Goal: Use online tool/utility: Utilize a website feature to perform a specific function

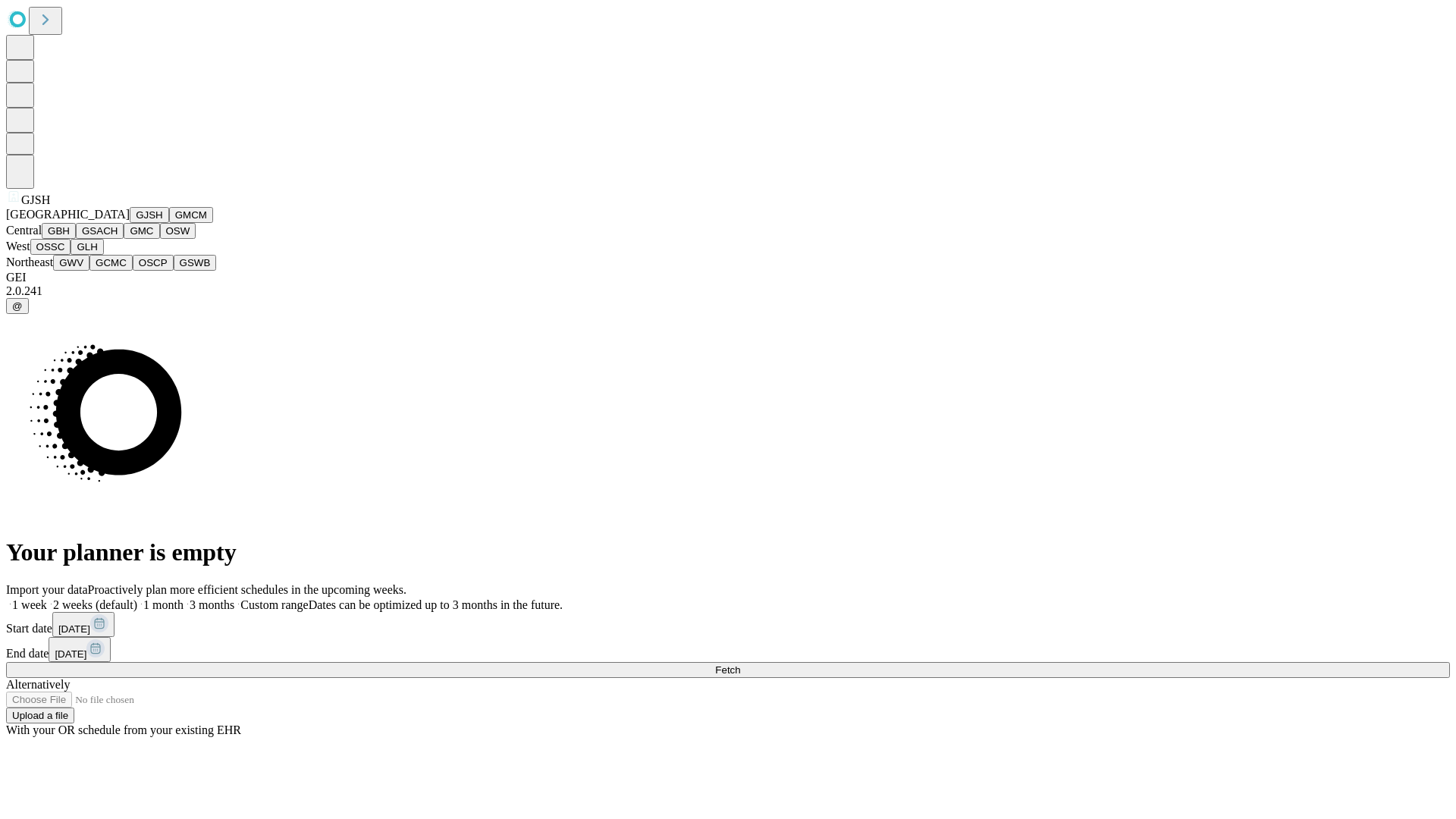
click at [130, 223] on button "GJSH" at bounding box center [150, 215] width 39 height 16
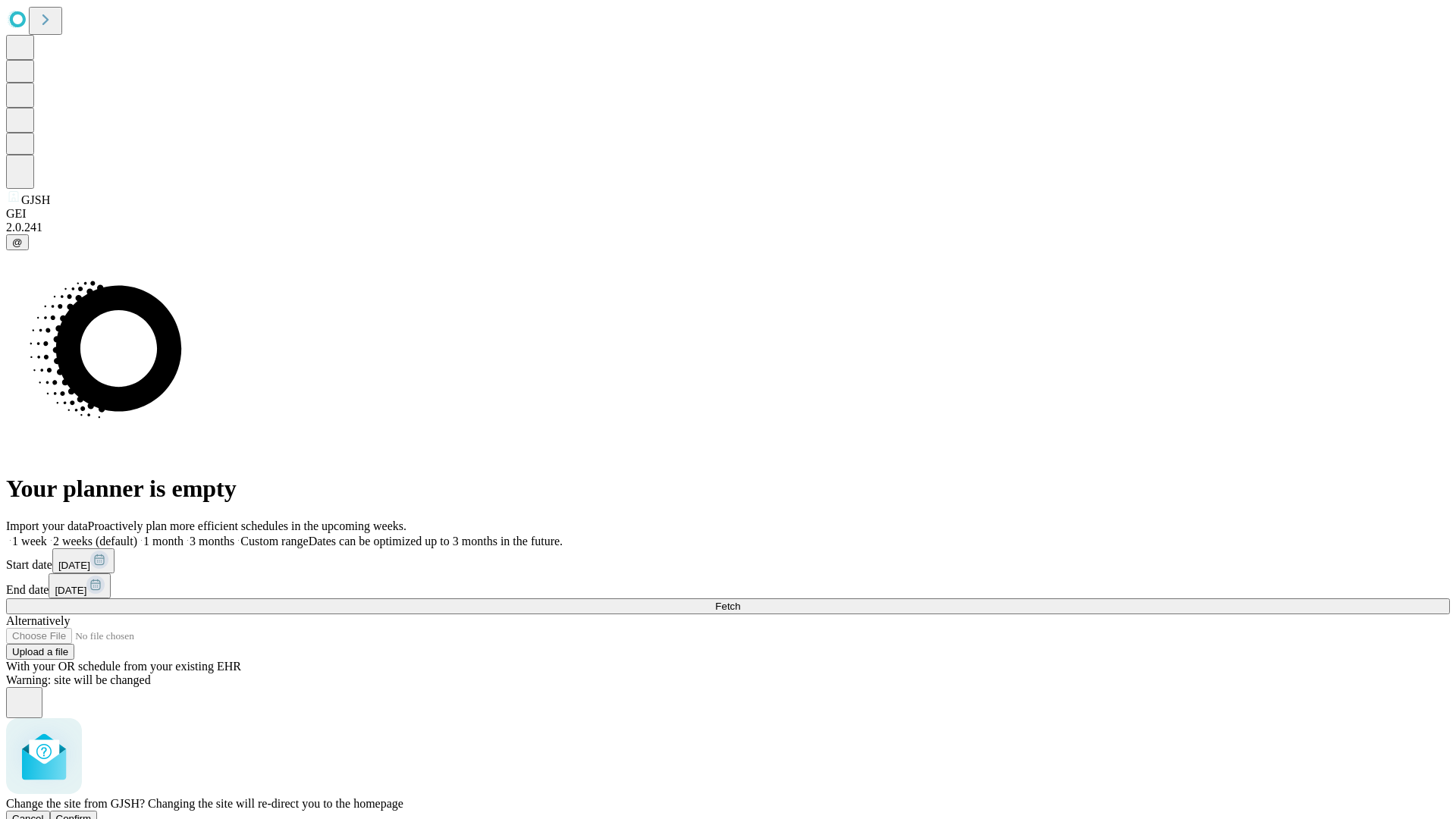
click at [92, 812] on span "Confirm" at bounding box center [73, 818] width 35 height 12
click at [47, 534] on label "1 week" at bounding box center [26, 541] width 41 height 13
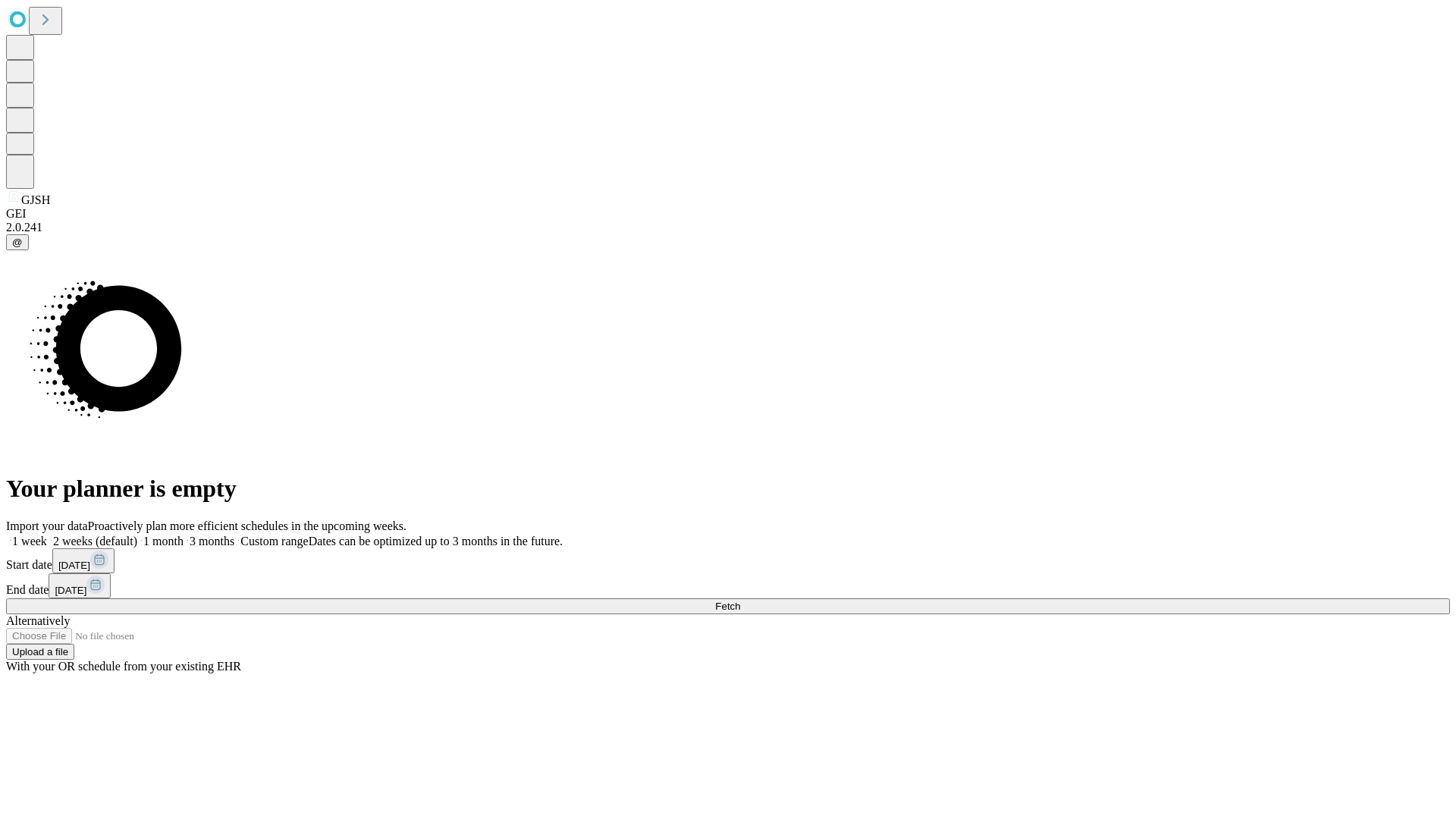
click at [740, 600] on span "Fetch" at bounding box center [727, 606] width 25 height 12
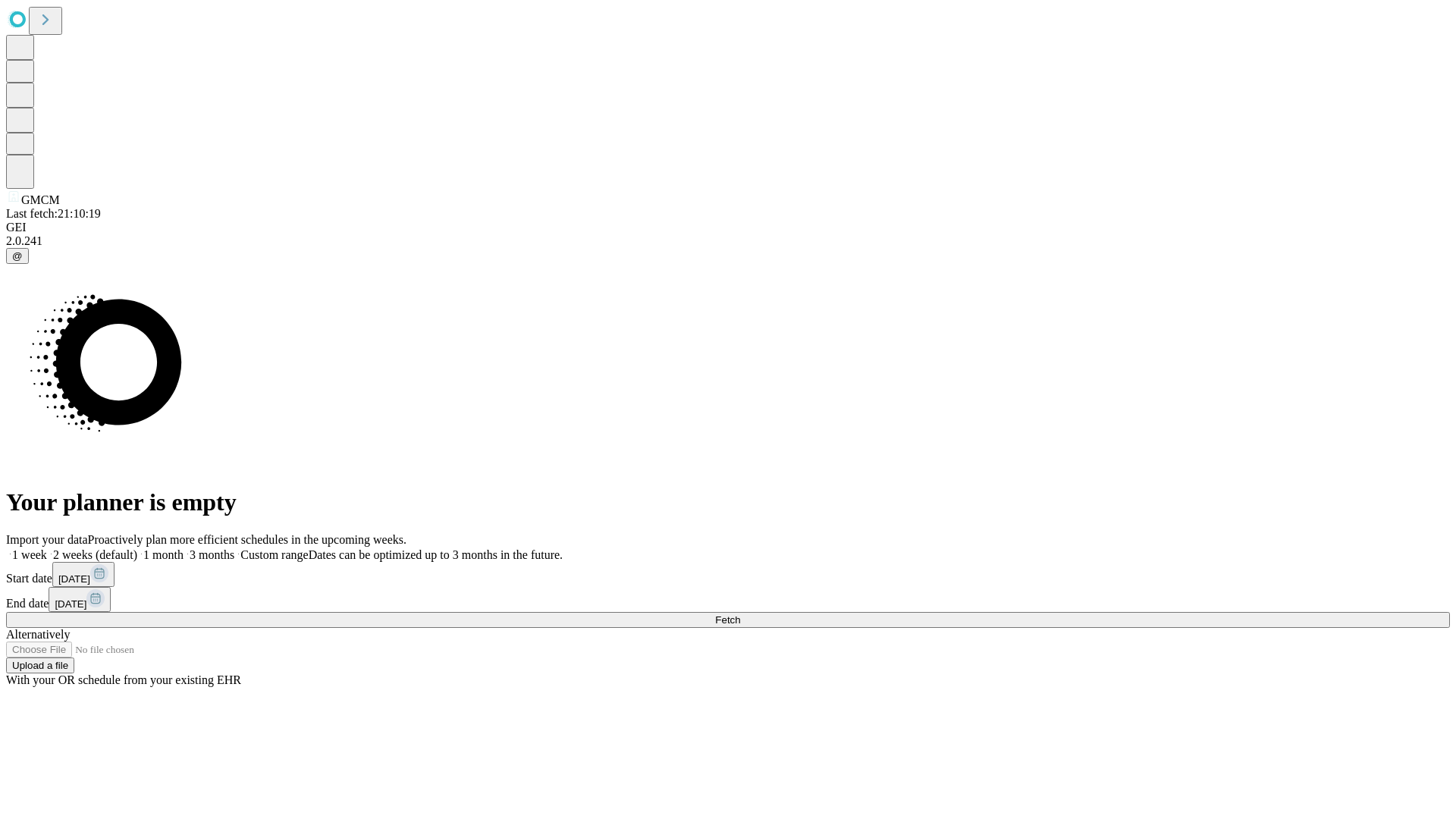
click at [47, 548] on label "1 week" at bounding box center [26, 555] width 41 height 13
click at [740, 614] on span "Fetch" at bounding box center [727, 620] width 25 height 12
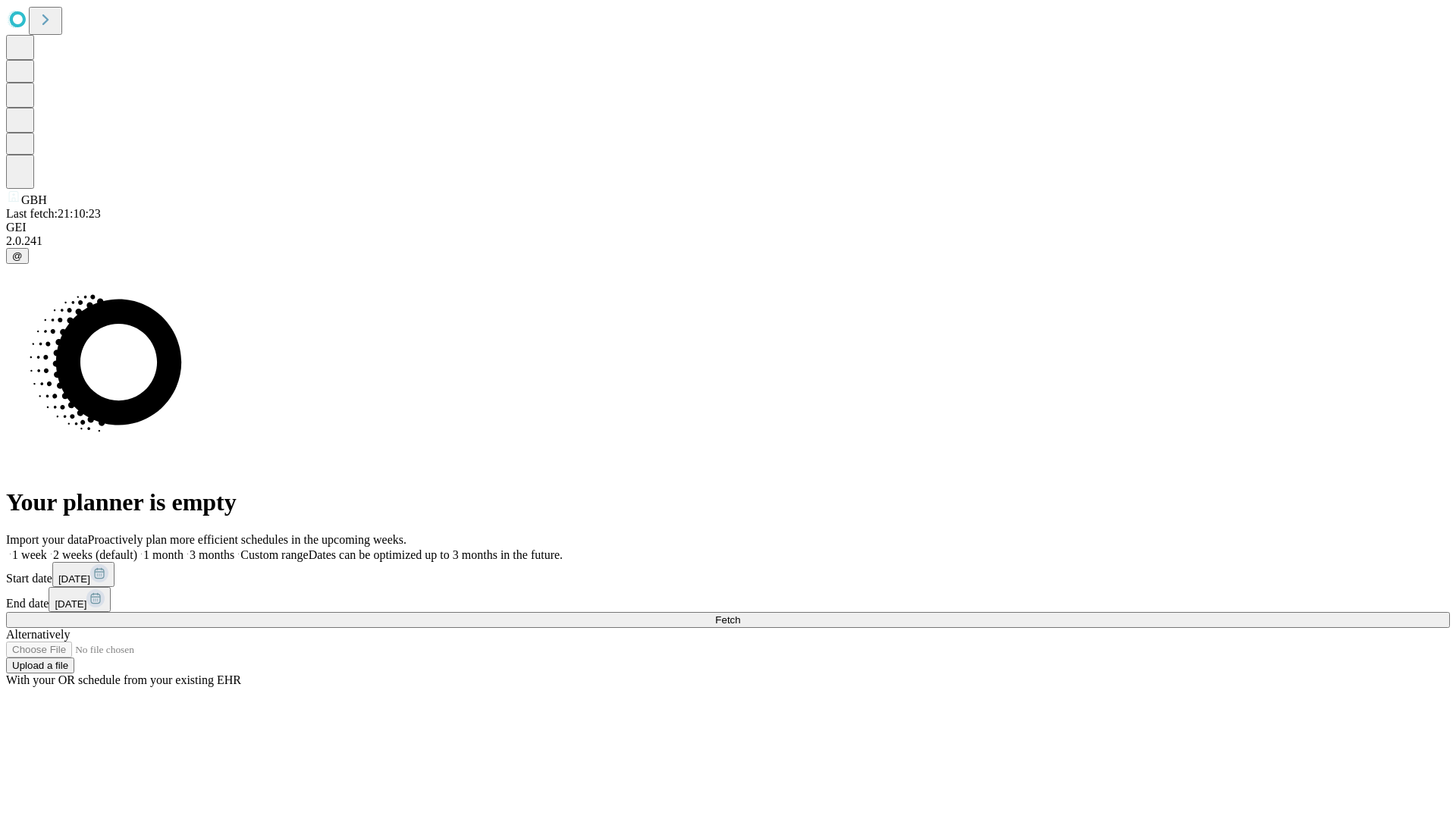
click at [47, 548] on label "1 week" at bounding box center [26, 555] width 41 height 13
click at [740, 614] on span "Fetch" at bounding box center [727, 620] width 25 height 12
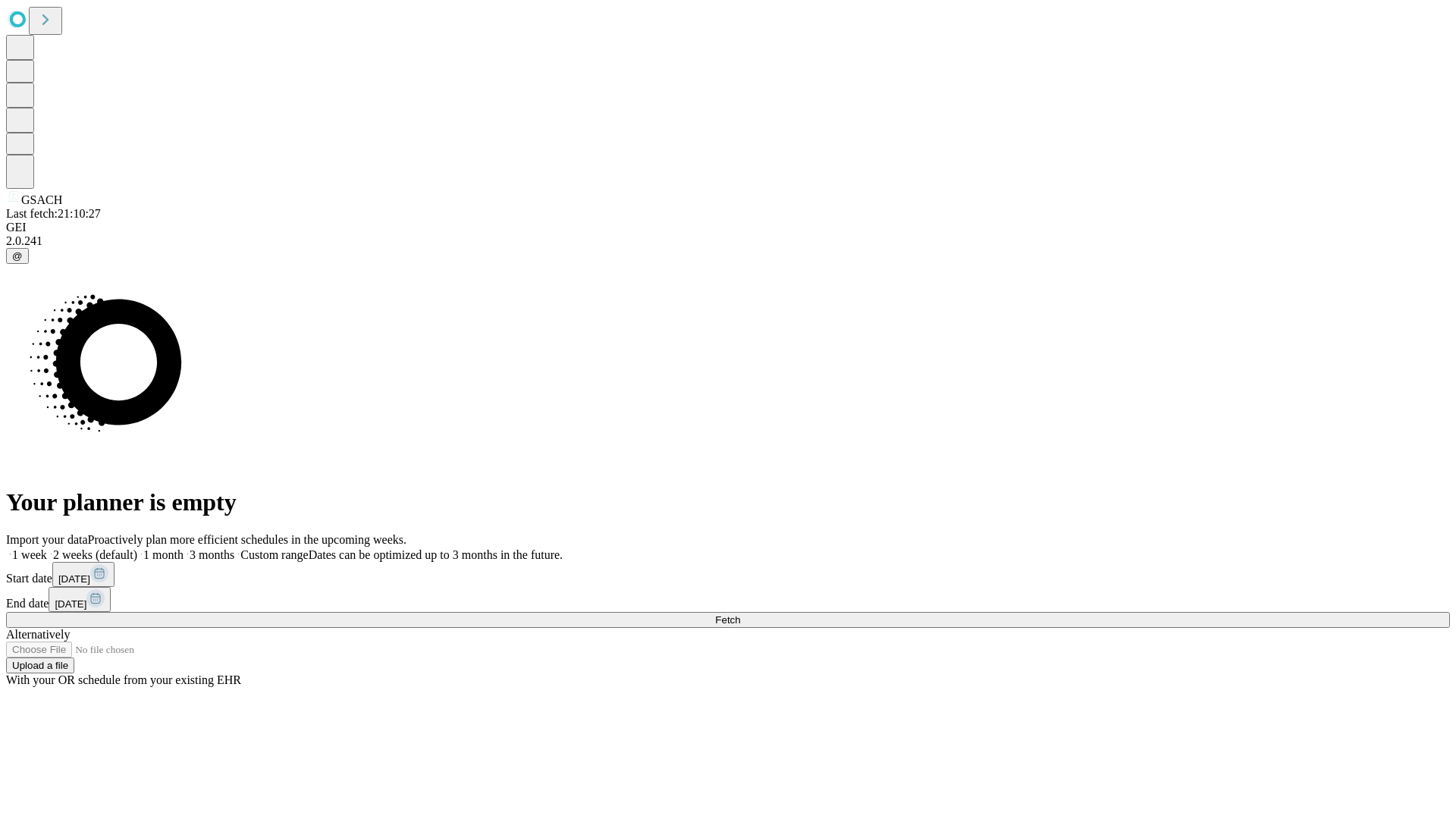
click at [47, 548] on label "1 week" at bounding box center [26, 555] width 41 height 13
click at [740, 614] on span "Fetch" at bounding box center [727, 620] width 25 height 12
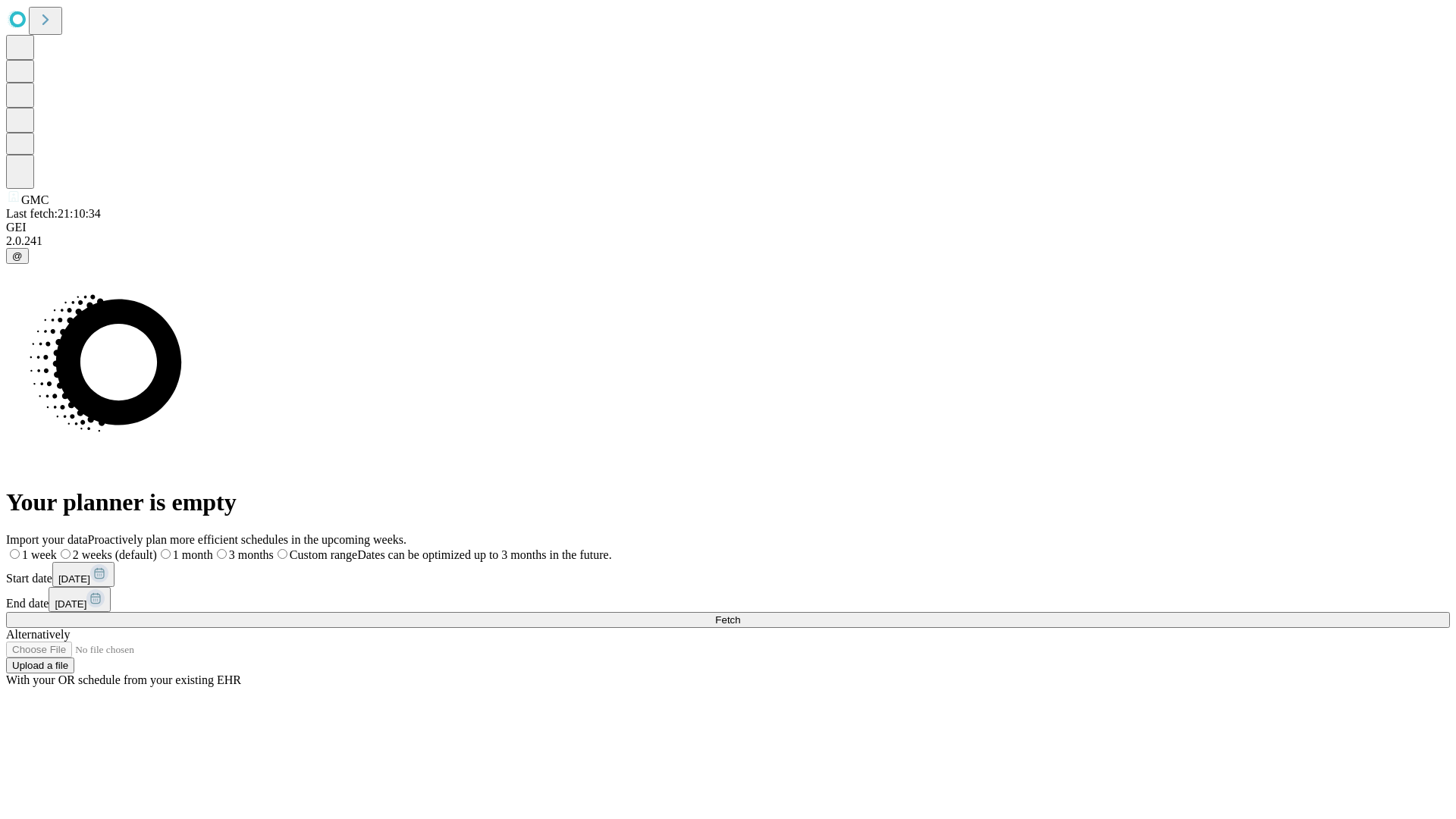
click at [57, 548] on label "1 week" at bounding box center [31, 555] width 51 height 13
click at [740, 614] on span "Fetch" at bounding box center [727, 620] width 25 height 12
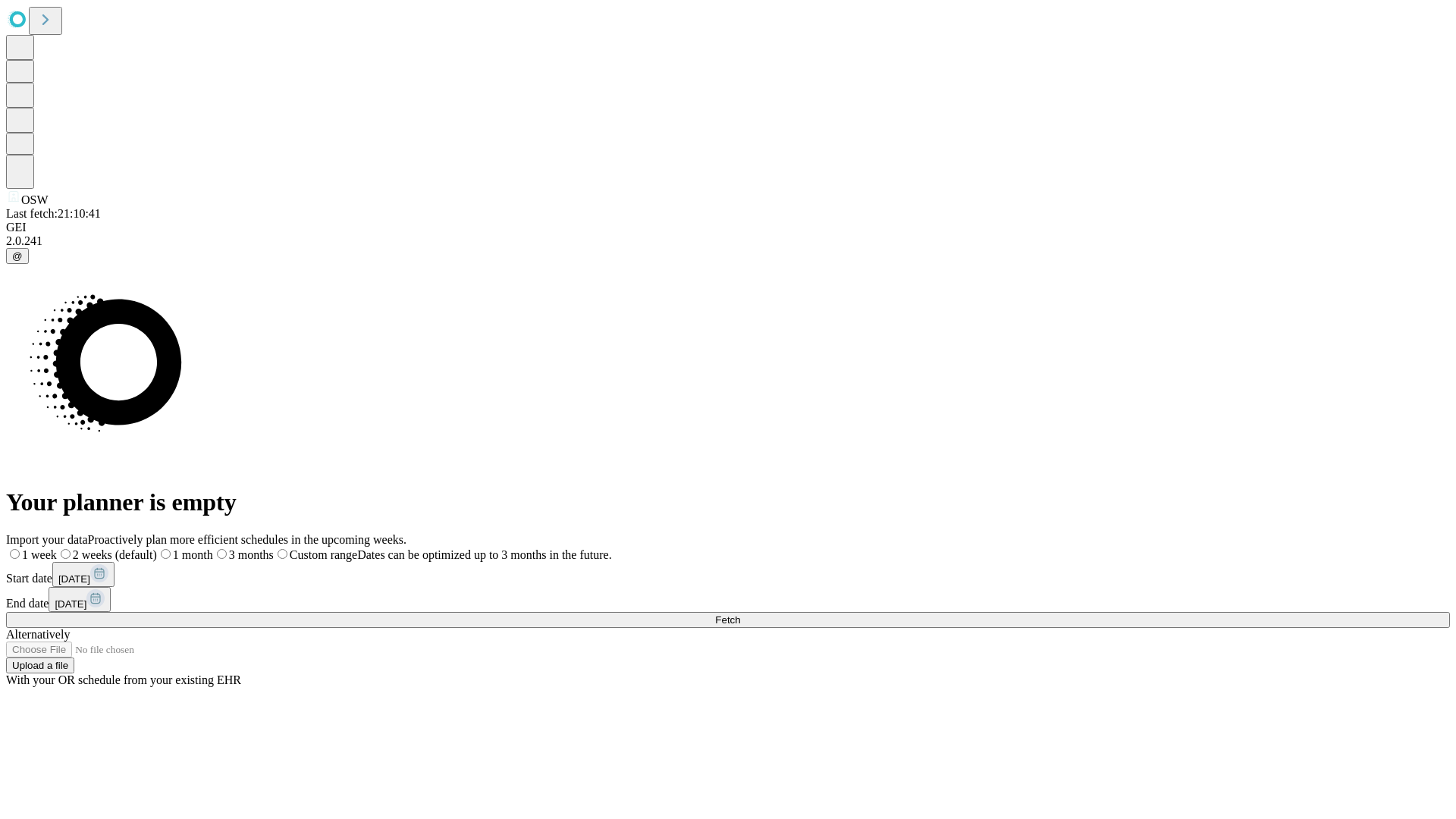
click at [57, 548] on label "1 week" at bounding box center [31, 555] width 51 height 13
click at [740, 614] on span "Fetch" at bounding box center [727, 620] width 25 height 12
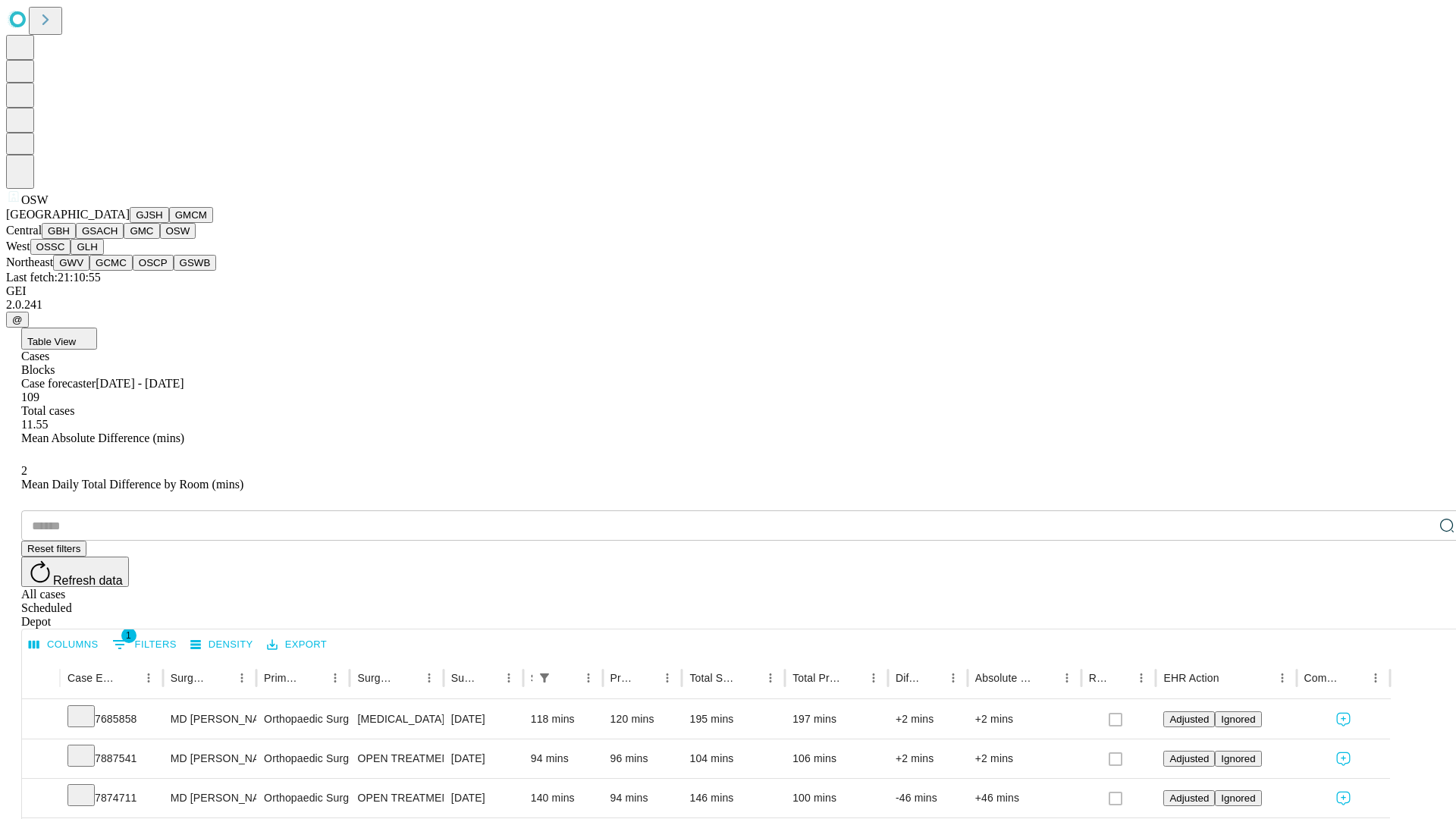
click at [72, 255] on button "OSSC" at bounding box center [51, 246] width 41 height 16
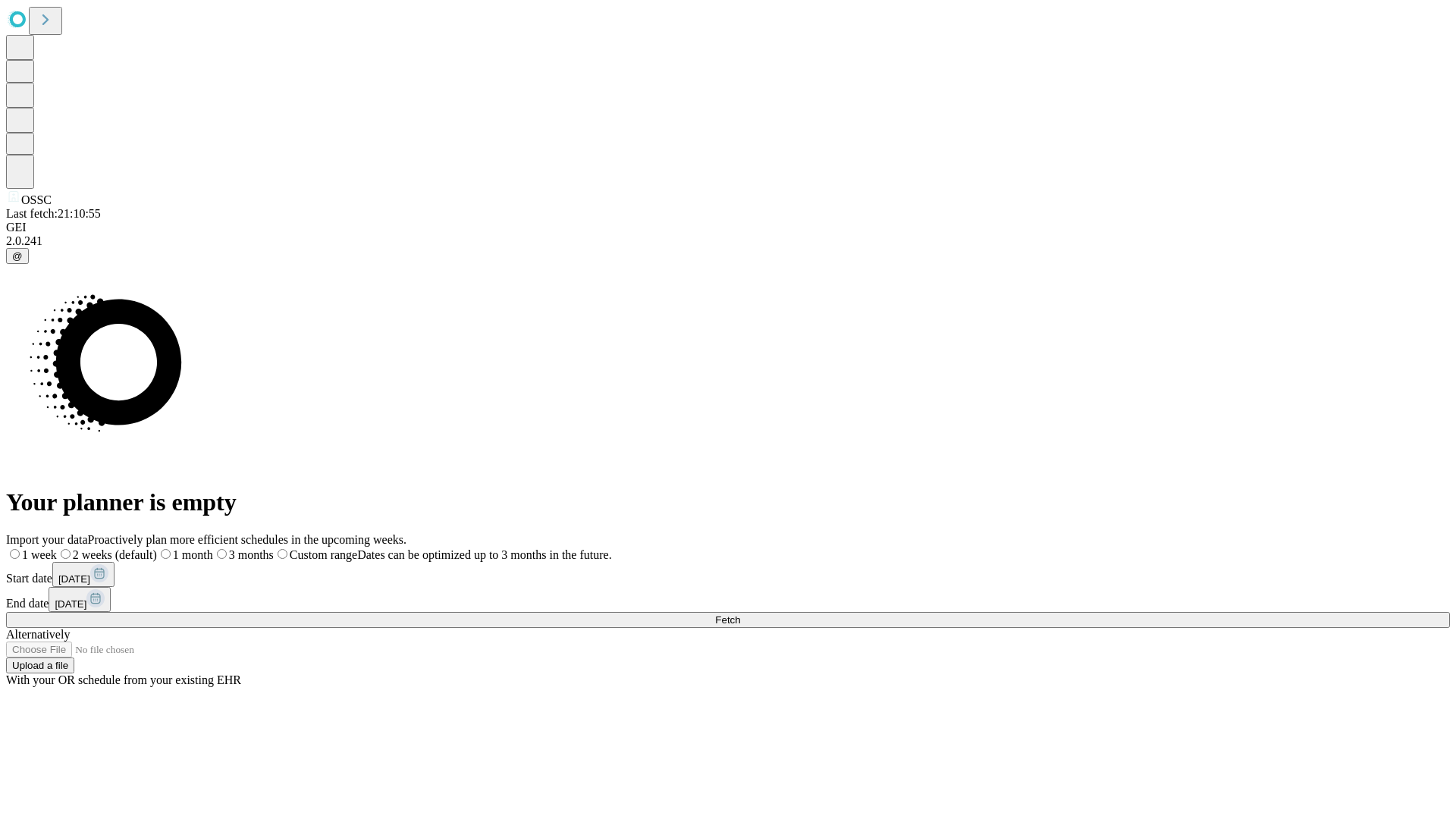
click at [57, 548] on label "1 week" at bounding box center [31, 555] width 51 height 13
click at [740, 614] on span "Fetch" at bounding box center [727, 620] width 25 height 12
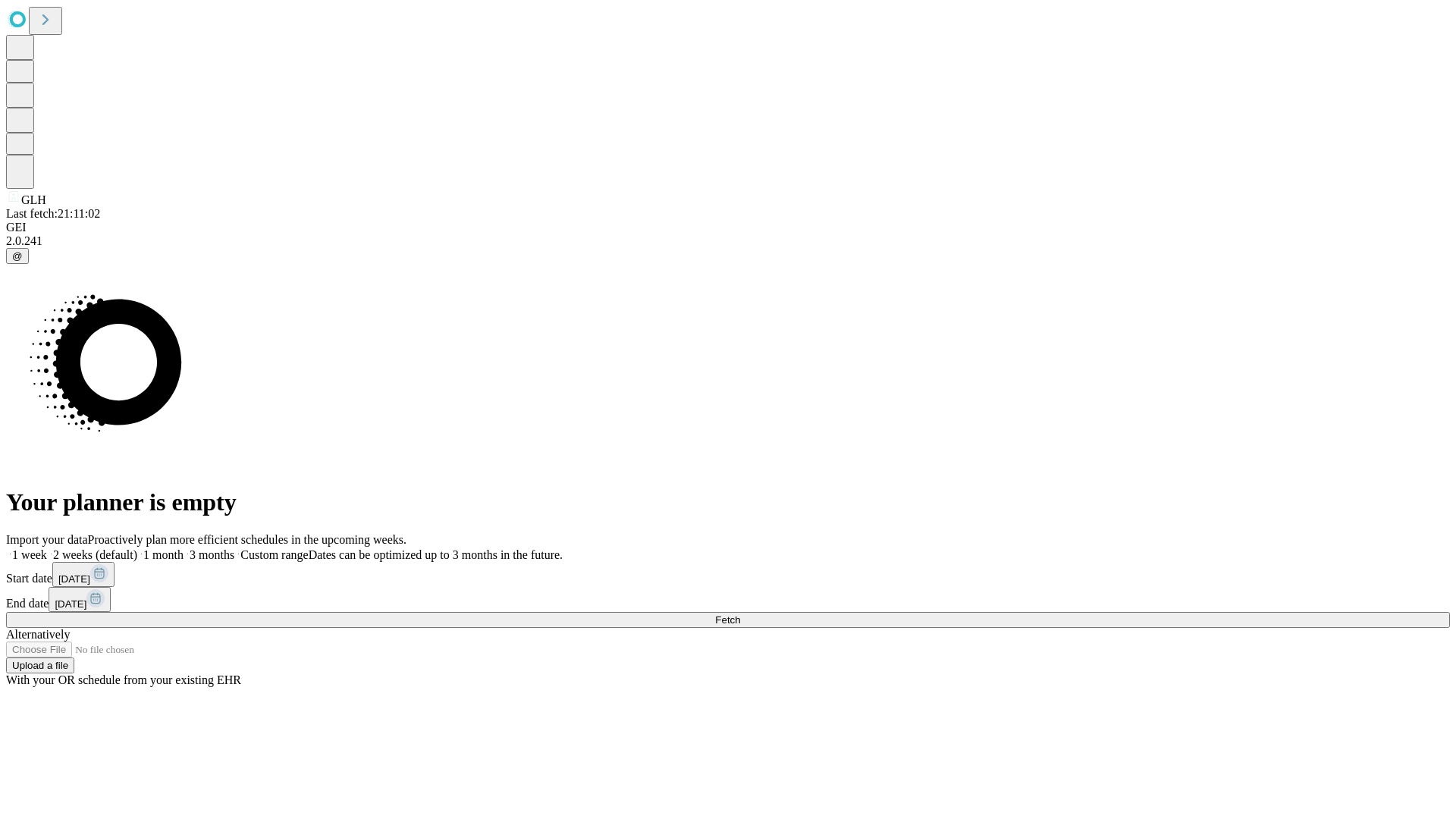
click at [47, 548] on label "1 week" at bounding box center [26, 555] width 41 height 13
click at [740, 614] on span "Fetch" at bounding box center [727, 620] width 25 height 12
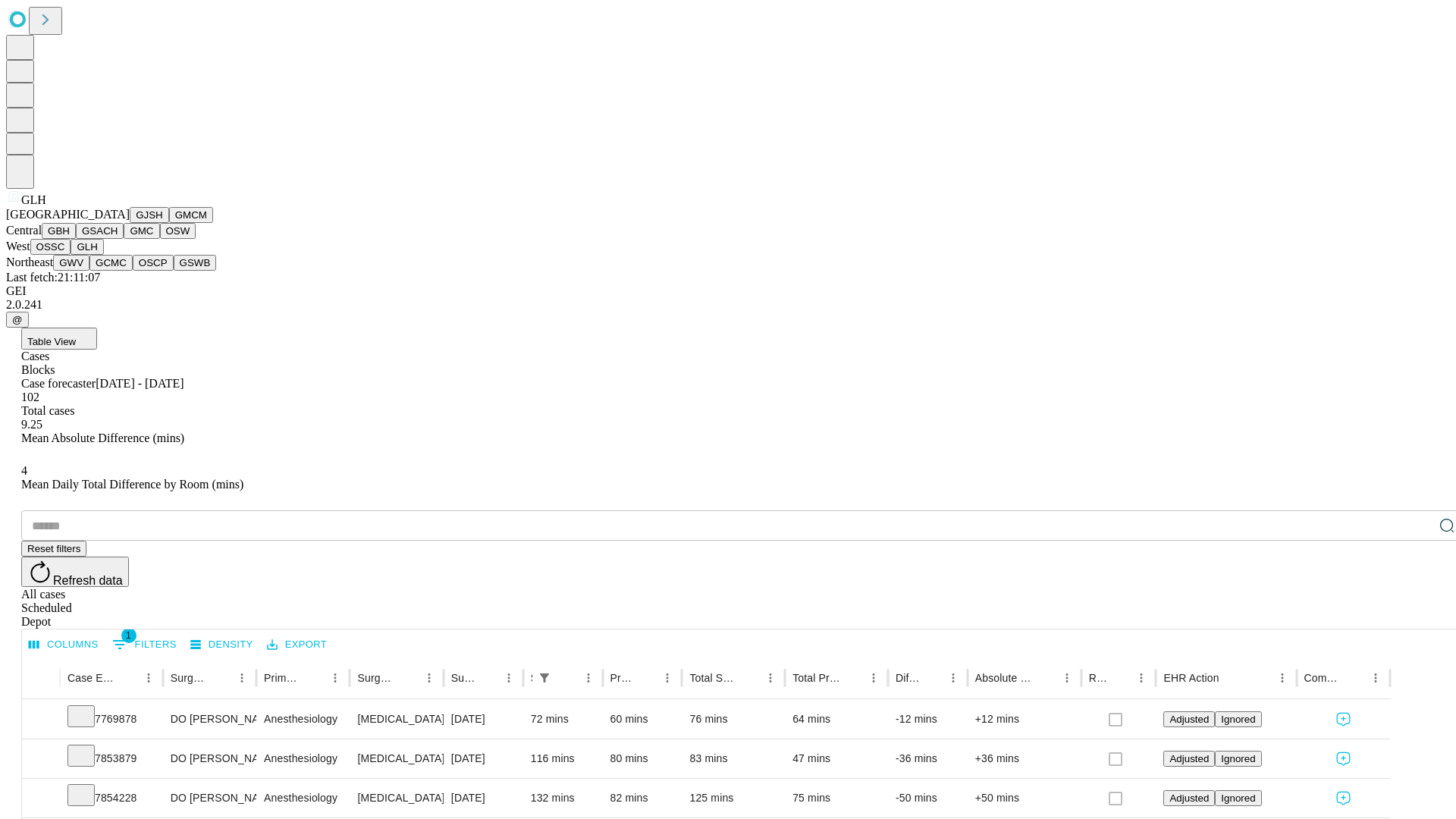
click at [90, 271] on button "GWV" at bounding box center [72, 262] width 36 height 16
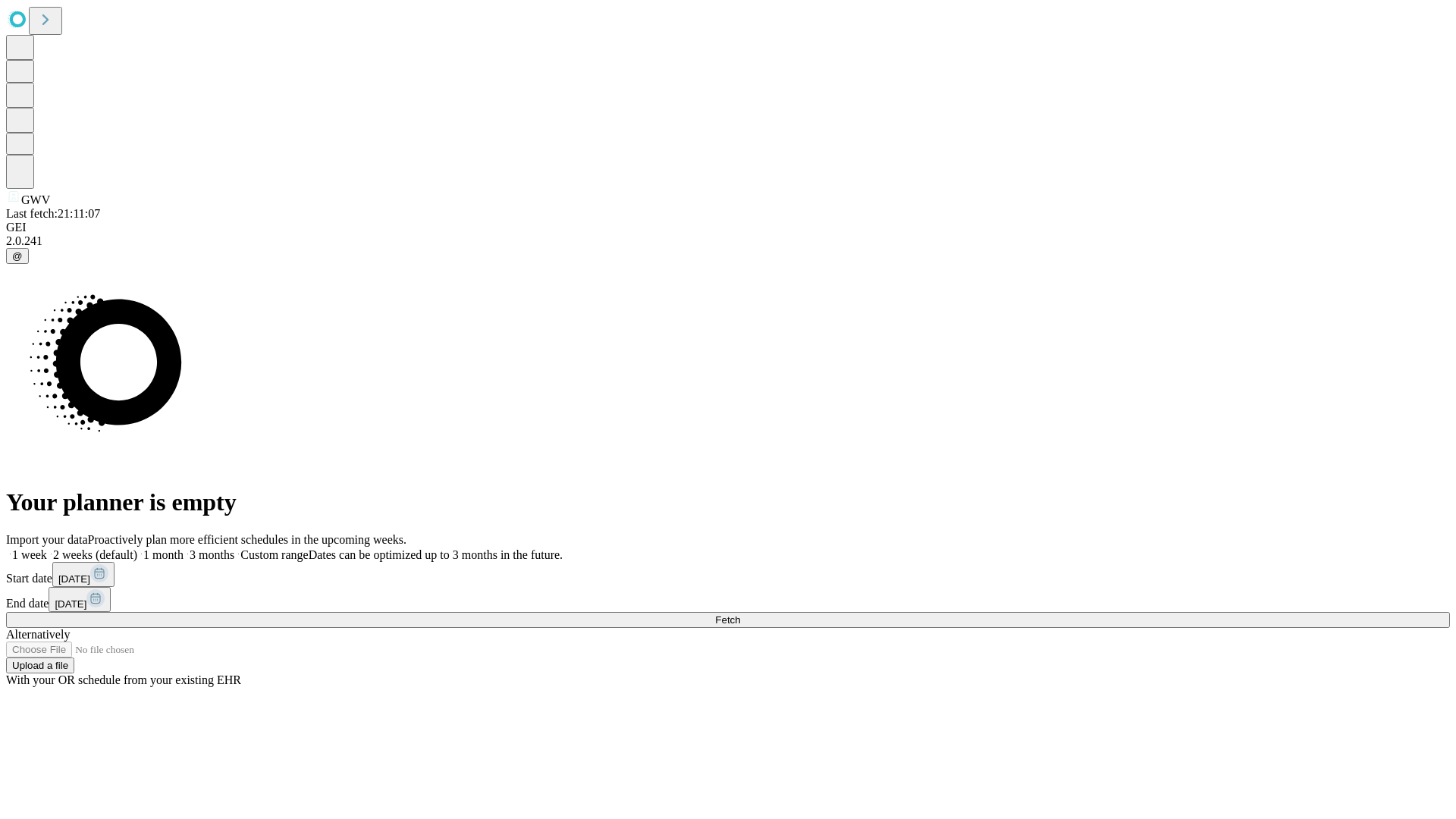
click at [47, 548] on label "1 week" at bounding box center [26, 555] width 41 height 13
click at [740, 614] on span "Fetch" at bounding box center [727, 620] width 25 height 12
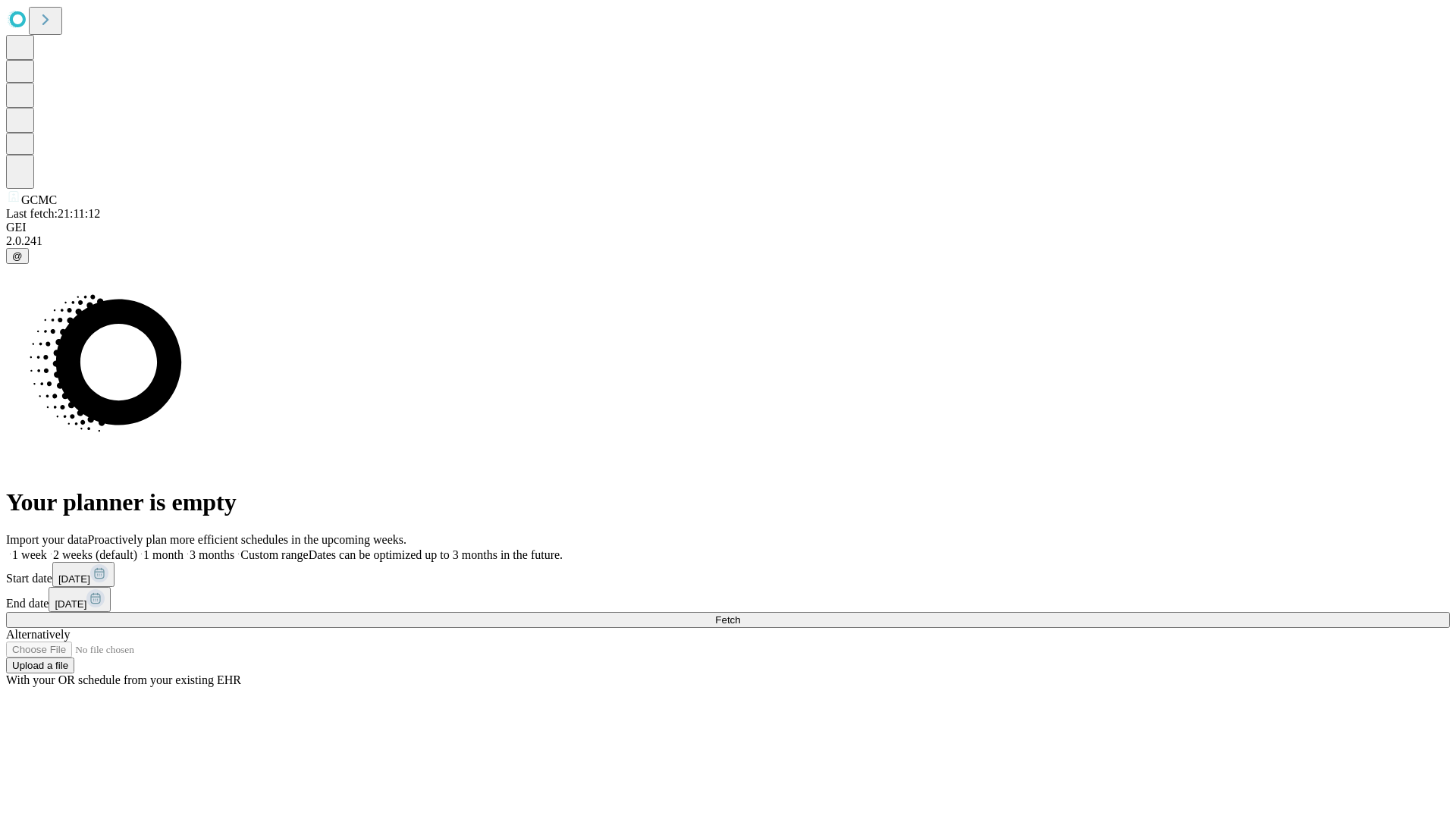
click at [47, 548] on label "1 week" at bounding box center [26, 555] width 41 height 13
click at [740, 614] on span "Fetch" at bounding box center [727, 620] width 25 height 12
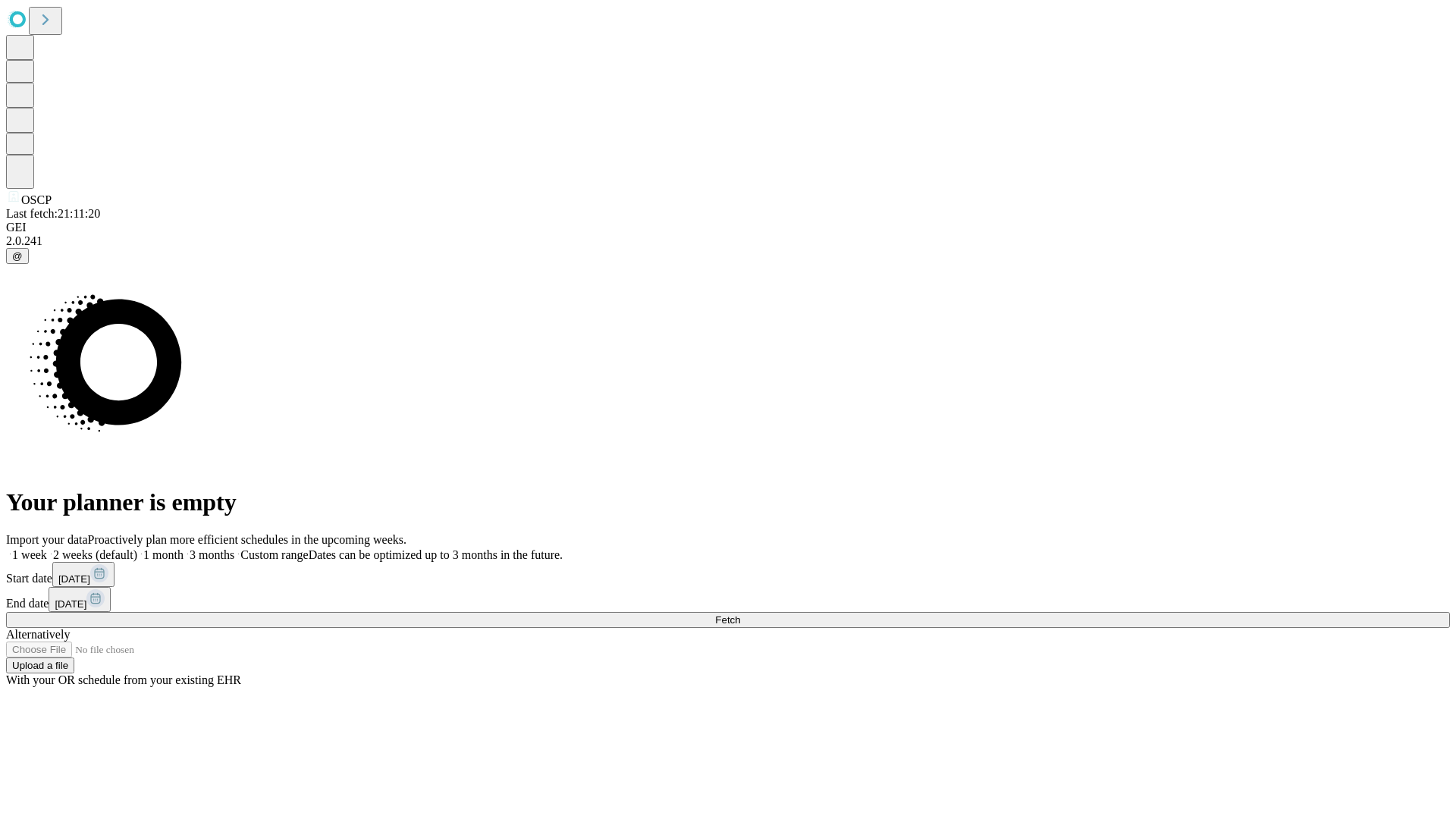
click at [47, 548] on label "1 week" at bounding box center [26, 555] width 41 height 13
click at [740, 614] on span "Fetch" at bounding box center [727, 620] width 25 height 12
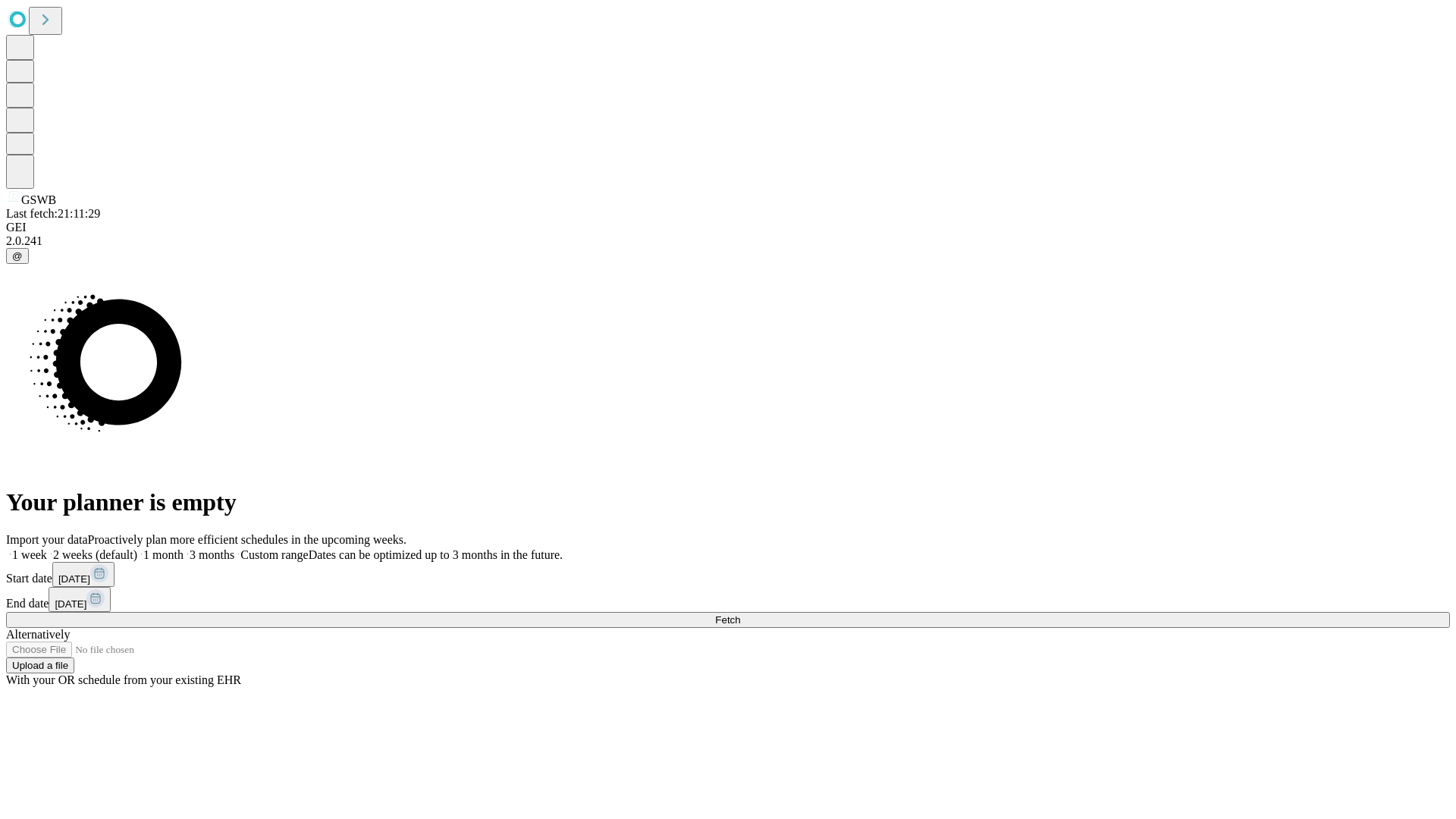
click at [47, 548] on label "1 week" at bounding box center [26, 555] width 41 height 13
click at [740, 614] on span "Fetch" at bounding box center [727, 620] width 25 height 12
